Goal: Task Accomplishment & Management: Complete application form

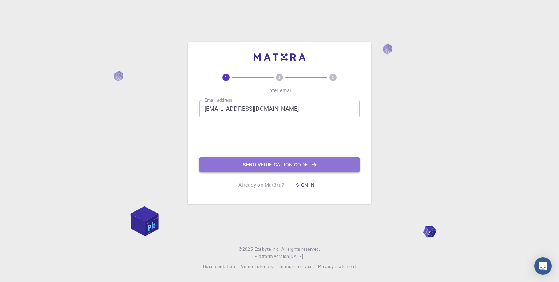
click at [253, 168] on button "Send verification code" at bounding box center [279, 165] width 160 height 15
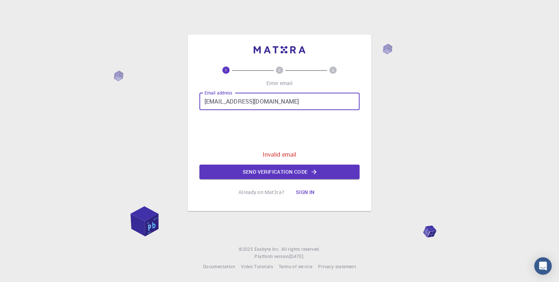
click at [242, 101] on input "[EMAIL_ADDRESS][DOMAIN_NAME]" at bounding box center [279, 101] width 160 height 17
type input "[EMAIL_ADDRESS][DOMAIN_NAME]"
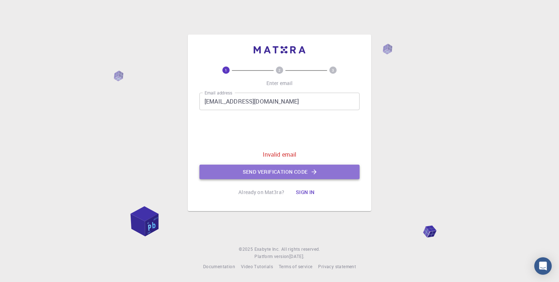
click at [272, 171] on button "Send verification code" at bounding box center [279, 172] width 160 height 15
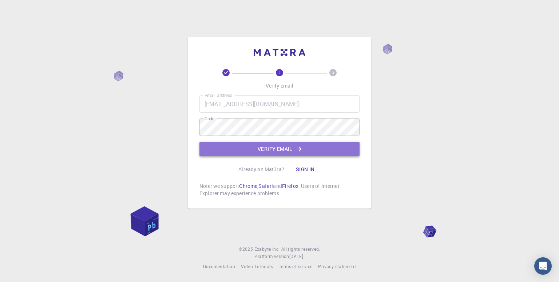
click at [265, 146] on button "Verify email" at bounding box center [279, 149] width 160 height 15
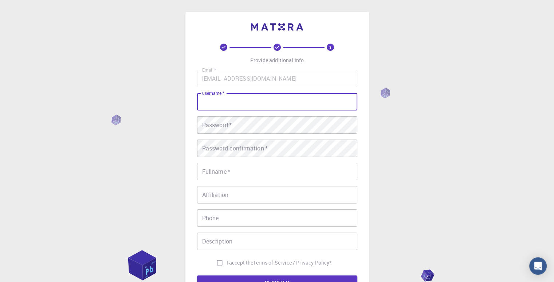
click at [254, 107] on input "username   *" at bounding box center [277, 101] width 160 height 17
type input "dmc1"
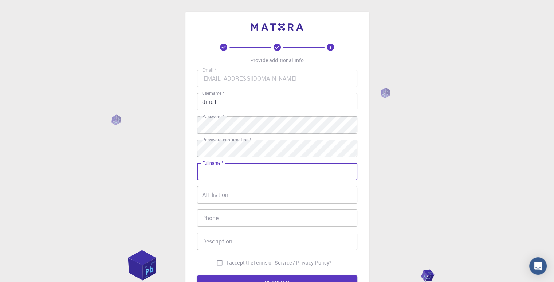
click at [222, 172] on input "Fullname   *" at bounding box center [277, 171] width 160 height 17
type input "[PERSON_NAME]"
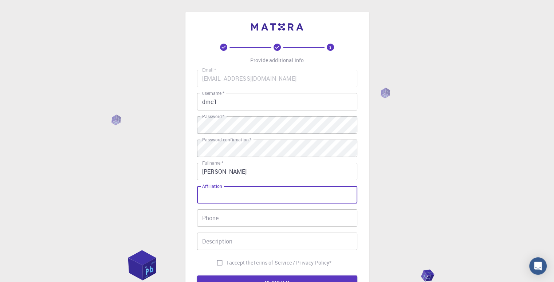
click at [210, 197] on input "Affiliation" at bounding box center [277, 194] width 160 height 17
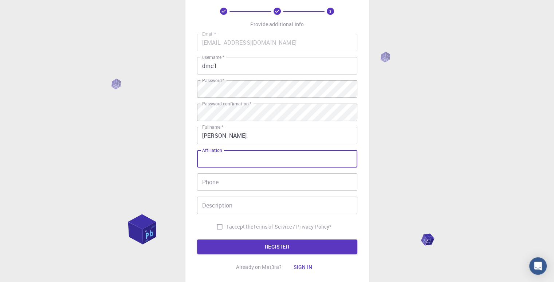
scroll to position [39, 0]
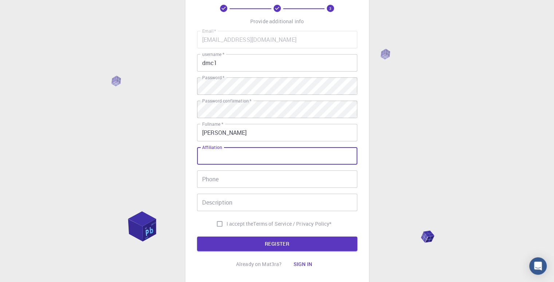
click at [217, 223] on input "I accept the Terms of Service / Privacy Policy *" at bounding box center [220, 224] width 14 height 14
checkbox input "true"
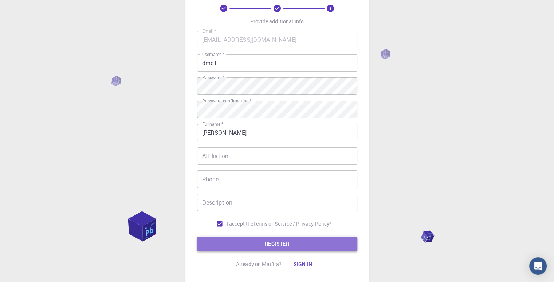
click at [244, 240] on button "REGISTER" at bounding box center [277, 244] width 160 height 15
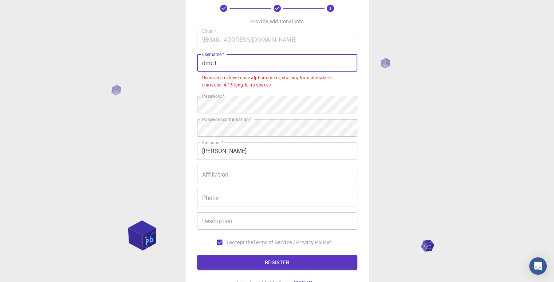
click at [213, 64] on input "dmc1" at bounding box center [277, 62] width 160 height 17
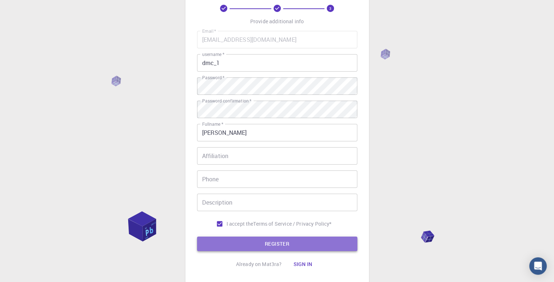
click at [231, 248] on button "REGISTER" at bounding box center [277, 244] width 160 height 15
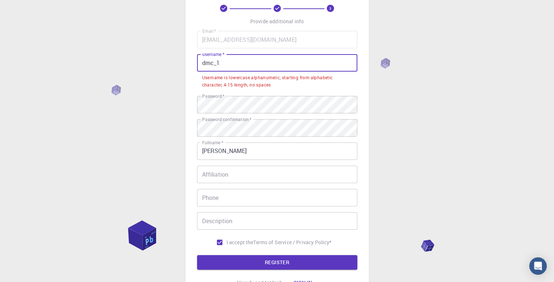
click at [217, 63] on input "dmc_1" at bounding box center [277, 62] width 160 height 17
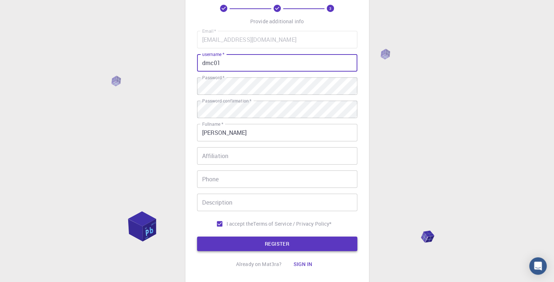
type input "dmc01"
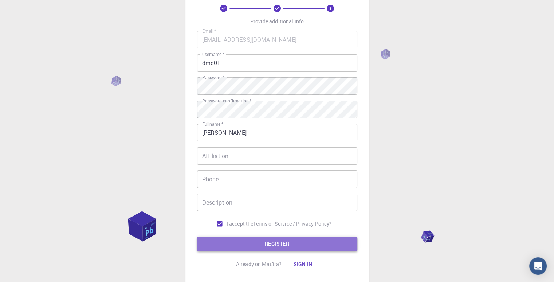
click at [271, 243] on button "REGISTER" at bounding box center [277, 244] width 160 height 15
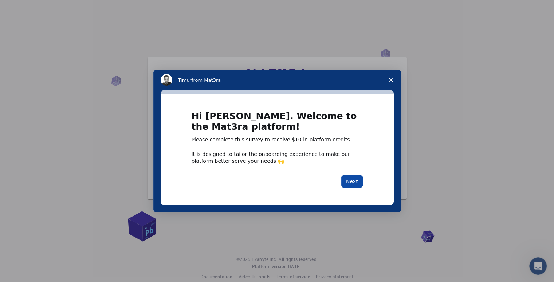
click at [352, 179] on button "Next" at bounding box center [351, 181] width 21 height 12
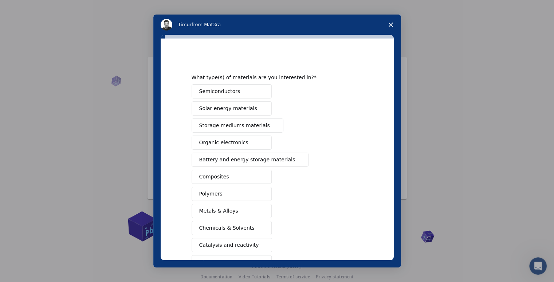
click at [233, 92] on button "Semiconductors" at bounding box center [231, 91] width 80 height 14
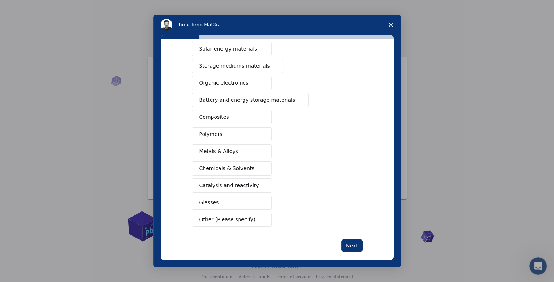
scroll to position [67, 0]
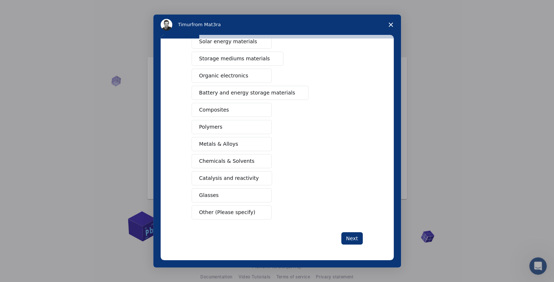
click at [239, 215] on button "Other (Please specify)" at bounding box center [231, 213] width 80 height 14
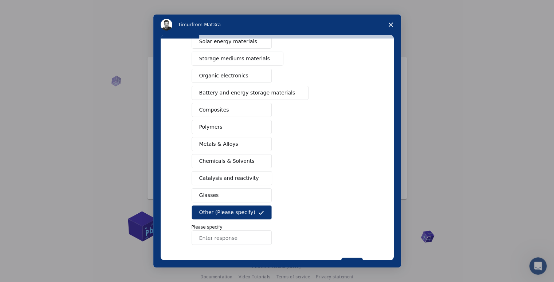
click at [220, 236] on input "Enter response" at bounding box center [231, 238] width 80 height 15
type input "2d Material , Graphene and Phosphorene"
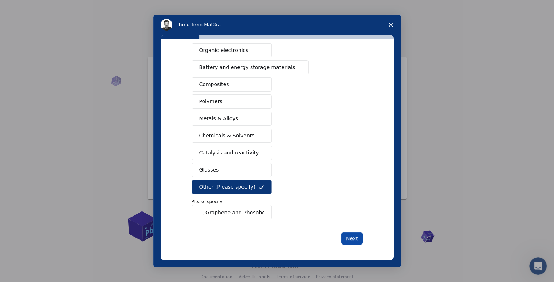
scroll to position [0, 0]
click at [346, 239] on button "Next" at bounding box center [351, 239] width 21 height 12
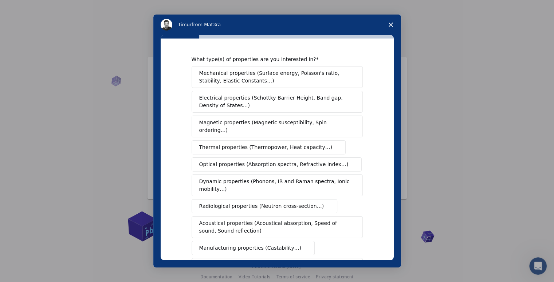
click at [273, 82] on span "Mechanical properties (Surface energy, Poisson's ratio, Stability, Elastic Cons…" at bounding box center [275, 77] width 152 height 15
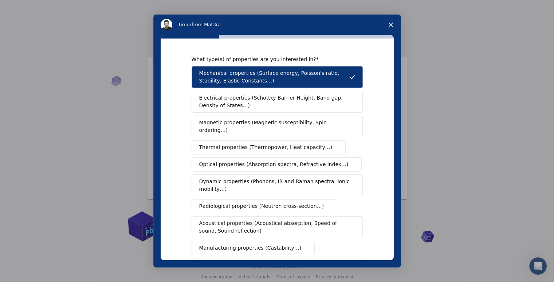
click at [274, 91] on button "Electrical properties (Schottky Barrier Height, Band gap, Density of States…)" at bounding box center [276, 102] width 171 height 22
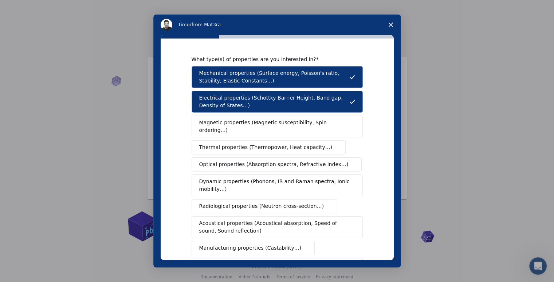
click at [294, 120] on span "Magnetic properties (Magnetic susceptibility, Spin ordering…)" at bounding box center [274, 126] width 150 height 15
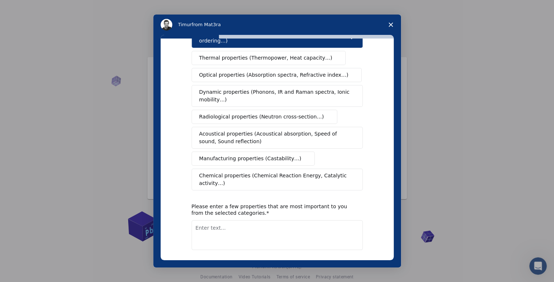
scroll to position [105, 0]
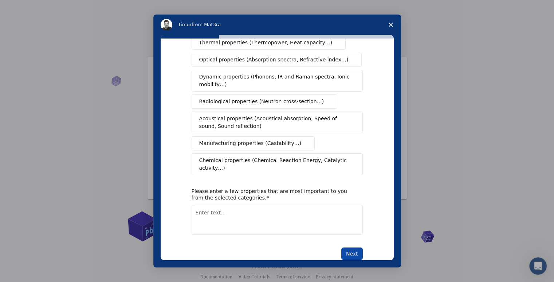
click at [348, 248] on button "Next" at bounding box center [351, 254] width 21 height 12
click at [285, 215] on textarea "Enter text..." at bounding box center [276, 220] width 171 height 30
type textarea "band structure , DOS ,"
click at [342, 248] on button "Next" at bounding box center [351, 254] width 21 height 12
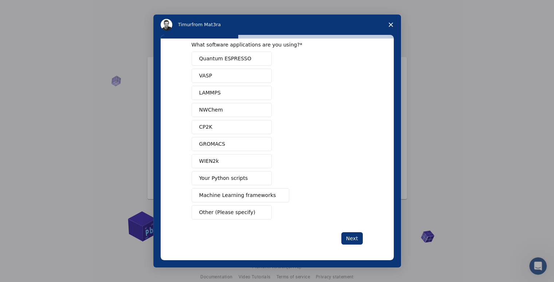
scroll to position [0, 0]
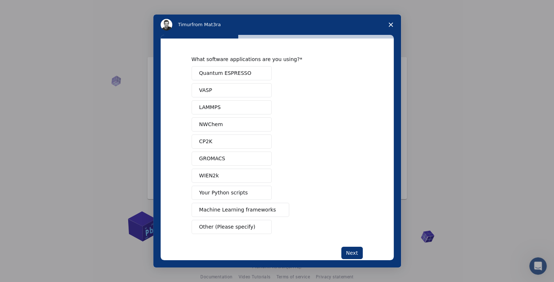
click at [233, 73] on span "Quantum ESPRESSO" at bounding box center [225, 74] width 52 height 8
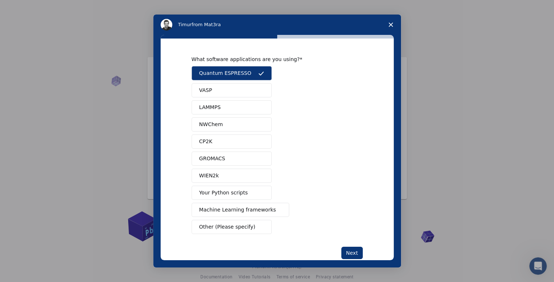
scroll to position [15, 0]
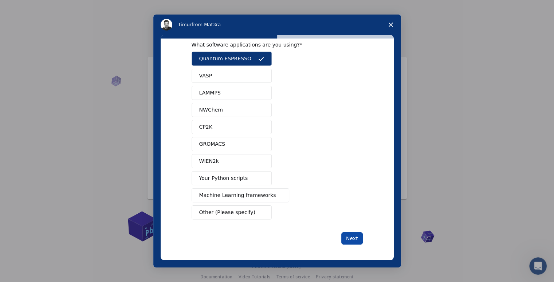
click at [344, 236] on button "Next" at bounding box center [351, 239] width 21 height 12
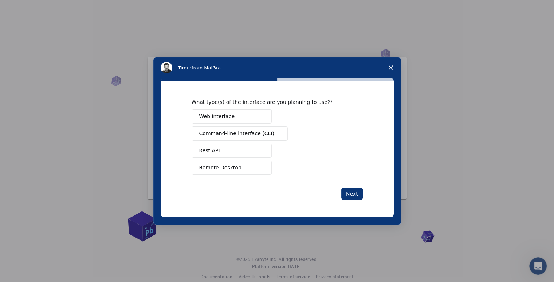
click at [261, 136] on span "Command-line interface (CLI)" at bounding box center [236, 134] width 75 height 8
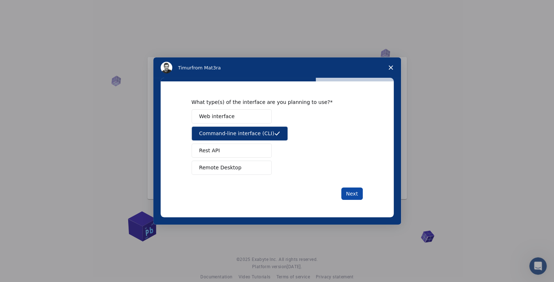
click at [354, 194] on button "Next" at bounding box center [351, 194] width 21 height 12
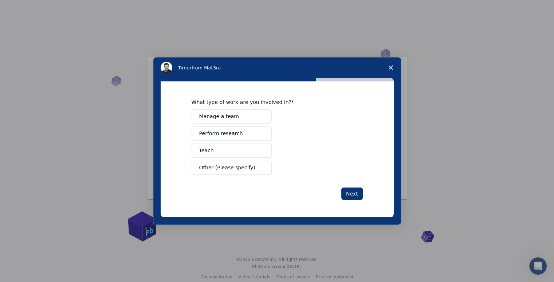
click at [239, 133] on button "Perform research" at bounding box center [231, 134] width 80 height 14
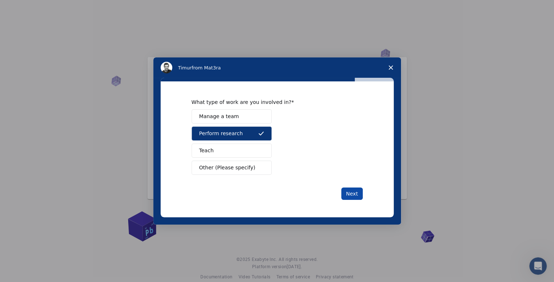
click at [353, 192] on button "Next" at bounding box center [351, 194] width 21 height 12
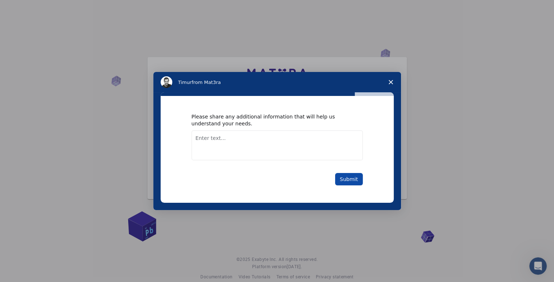
click at [347, 179] on button "Submit" at bounding box center [349, 179] width 28 height 12
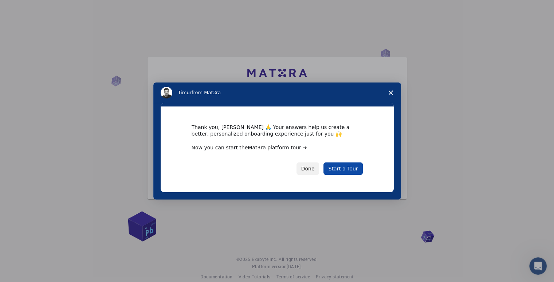
click at [344, 171] on link "Start a Tour" at bounding box center [342, 169] width 39 height 12
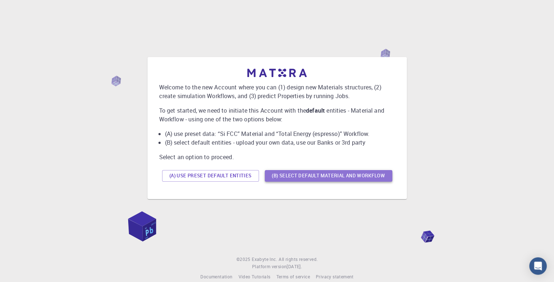
click at [299, 177] on button "(B) Select default material and workflow" at bounding box center [328, 176] width 127 height 12
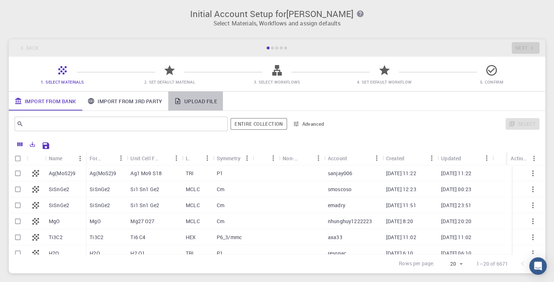
click at [195, 103] on link "Upload File" at bounding box center [195, 101] width 55 height 19
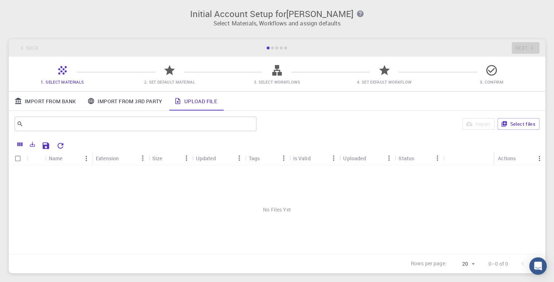
click at [208, 101] on link "Upload File" at bounding box center [195, 101] width 55 height 19
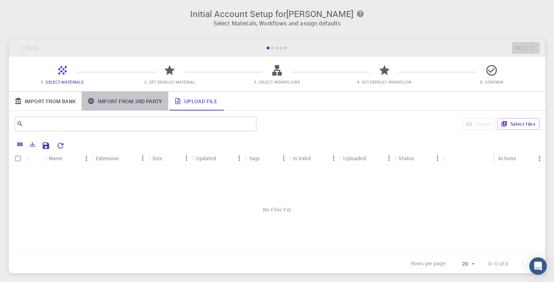
click at [105, 100] on link "Import From 3rd Party" at bounding box center [125, 101] width 86 height 19
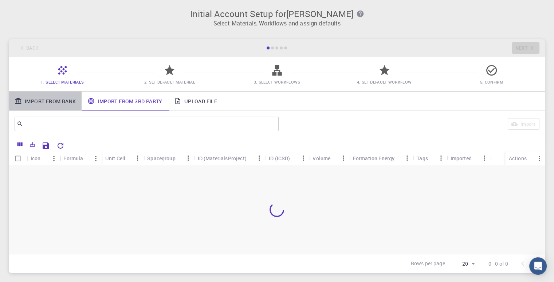
click at [65, 102] on link "Import From Bank" at bounding box center [45, 101] width 73 height 19
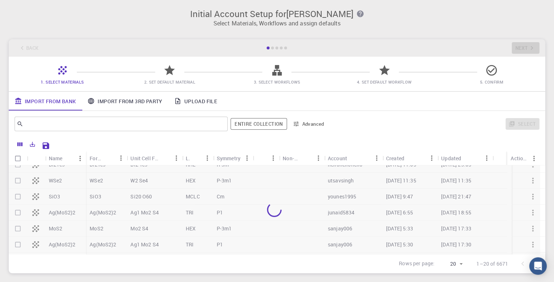
scroll to position [201, 0]
click at [64, 230] on div at bounding box center [274, 210] width 531 height 89
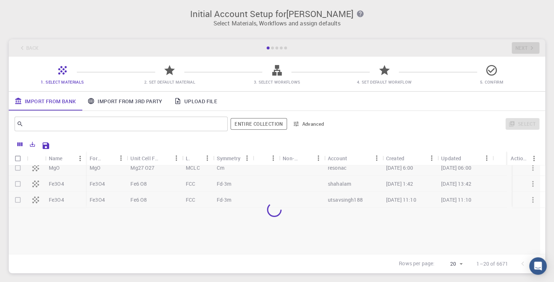
scroll to position [0, 0]
